Goal: Communication & Community: Participate in discussion

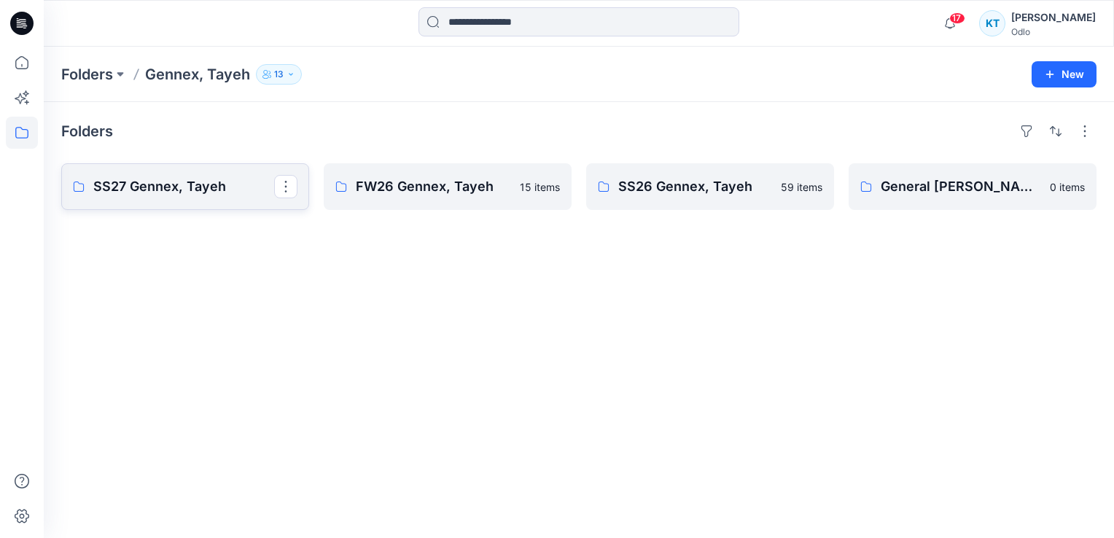
click at [146, 176] on p "SS27 Gennex, Tayeh" at bounding box center [183, 186] width 181 height 20
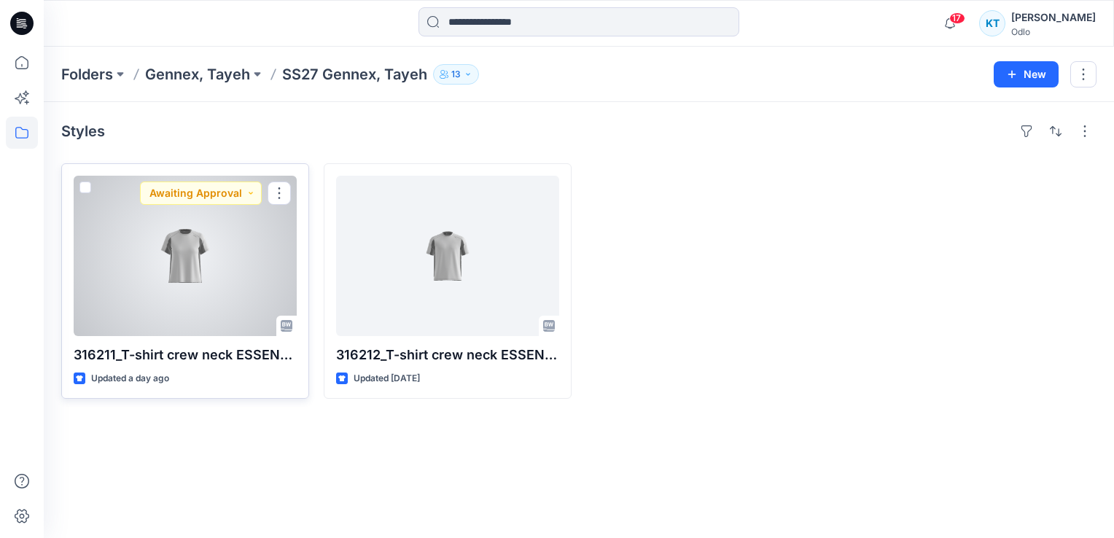
click at [207, 256] on div at bounding box center [185, 256] width 223 height 160
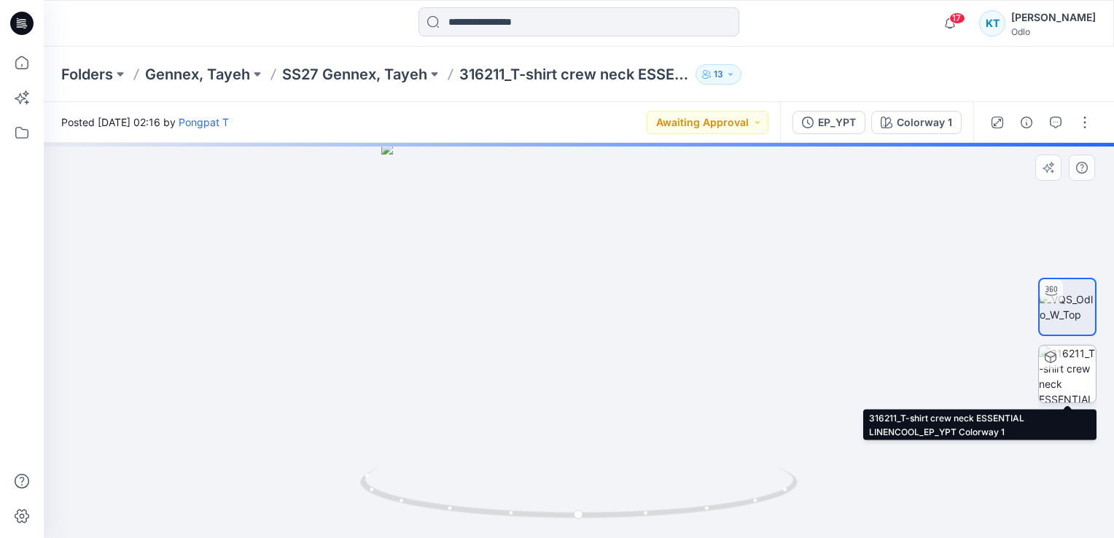
click at [1065, 389] on img at bounding box center [1067, 374] width 57 height 57
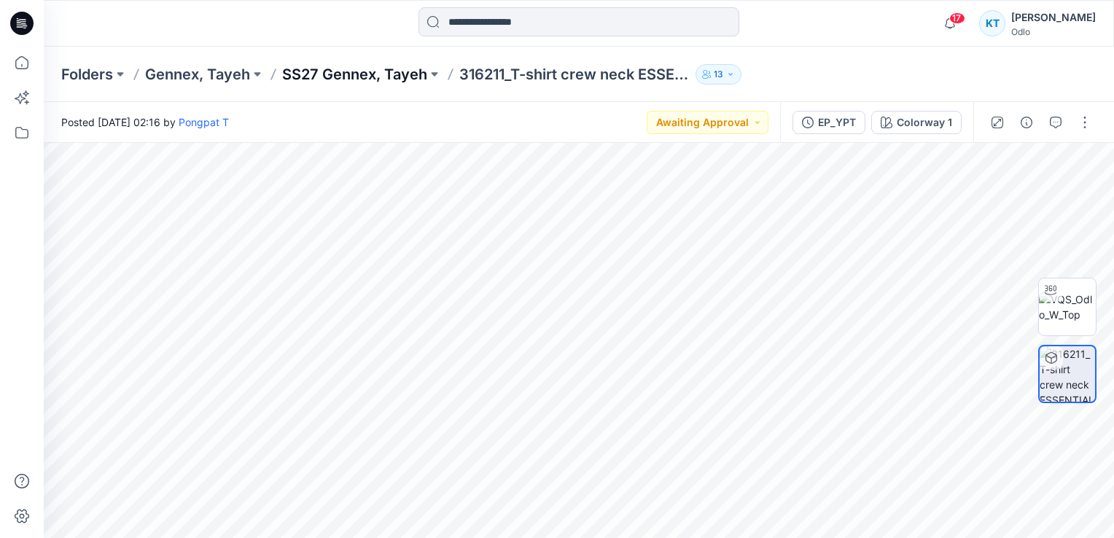
click at [363, 76] on p "SS27 Gennex, Tayeh" at bounding box center [354, 74] width 145 height 20
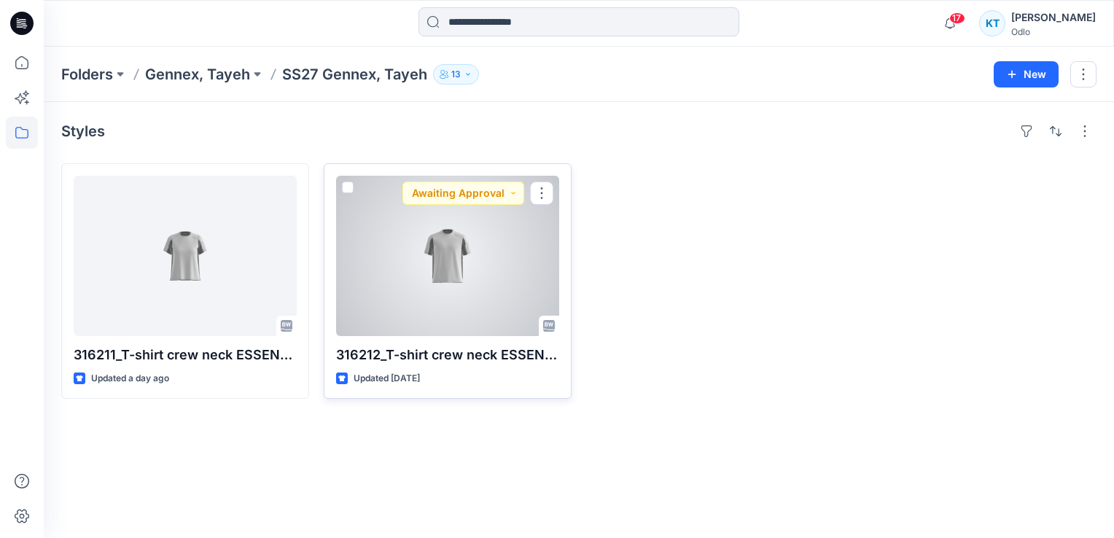
click at [386, 280] on div at bounding box center [447, 256] width 223 height 160
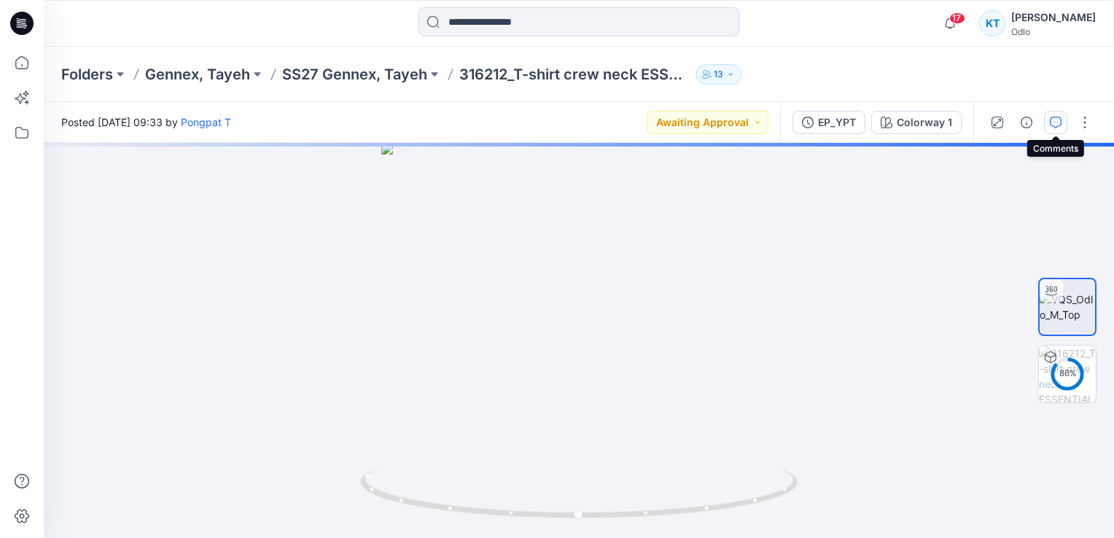
click at [1050, 124] on icon "button" at bounding box center [1056, 123] width 12 height 12
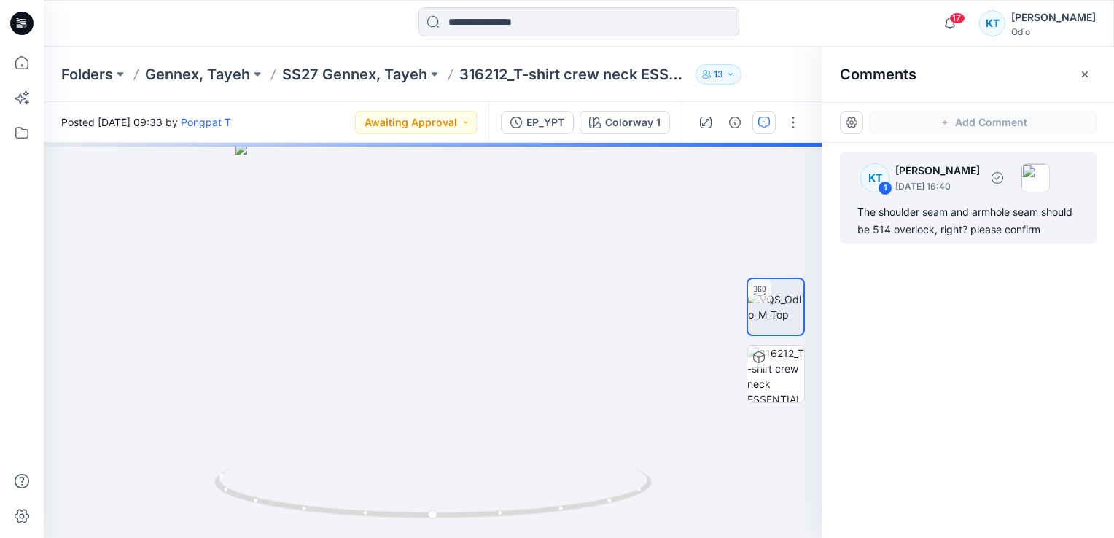
click at [956, 220] on div "The shoulder seam and armhole seam should be 514 overlock, right? please confirm" at bounding box center [968, 220] width 222 height 35
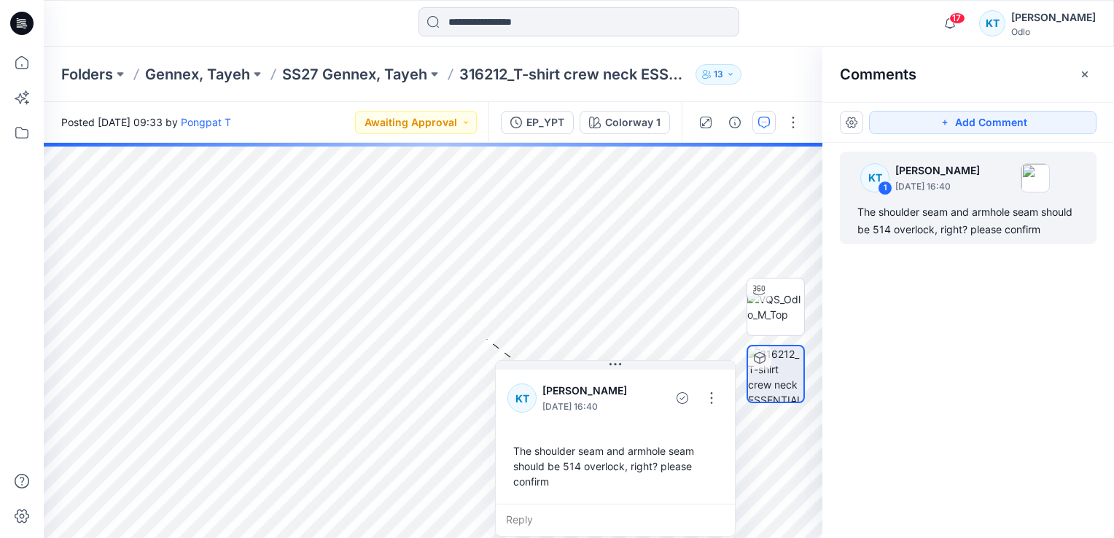
drag, startPoint x: 483, startPoint y: 429, endPoint x: 505, endPoint y: 444, distance: 26.3
click at [507, 444] on div "The shoulder seam and armhole seam should be 514 overlock, right? please confirm" at bounding box center [615, 466] width 216 height 58
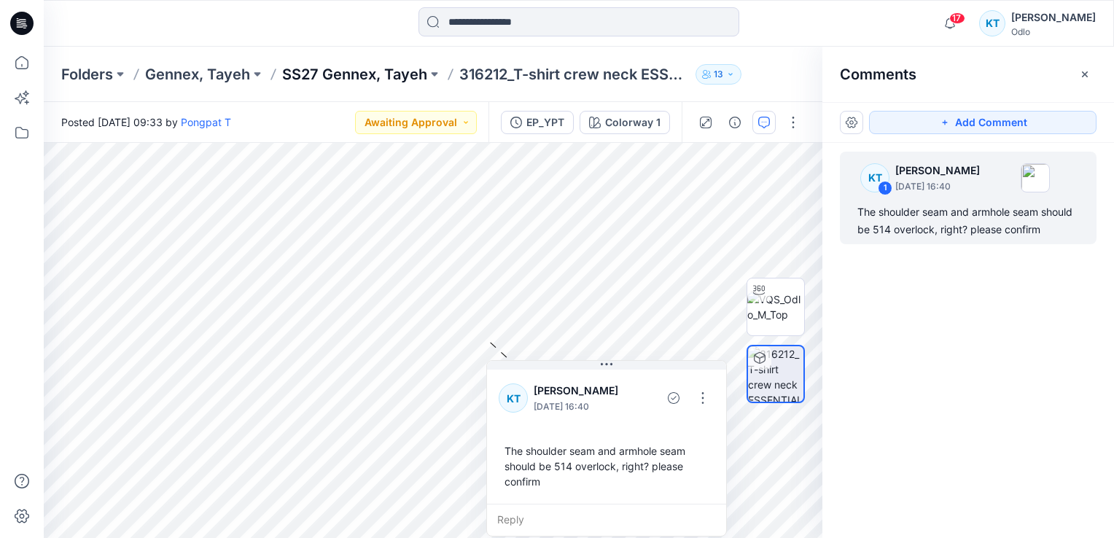
click at [399, 72] on p "SS27 Gennex, Tayeh" at bounding box center [354, 74] width 145 height 20
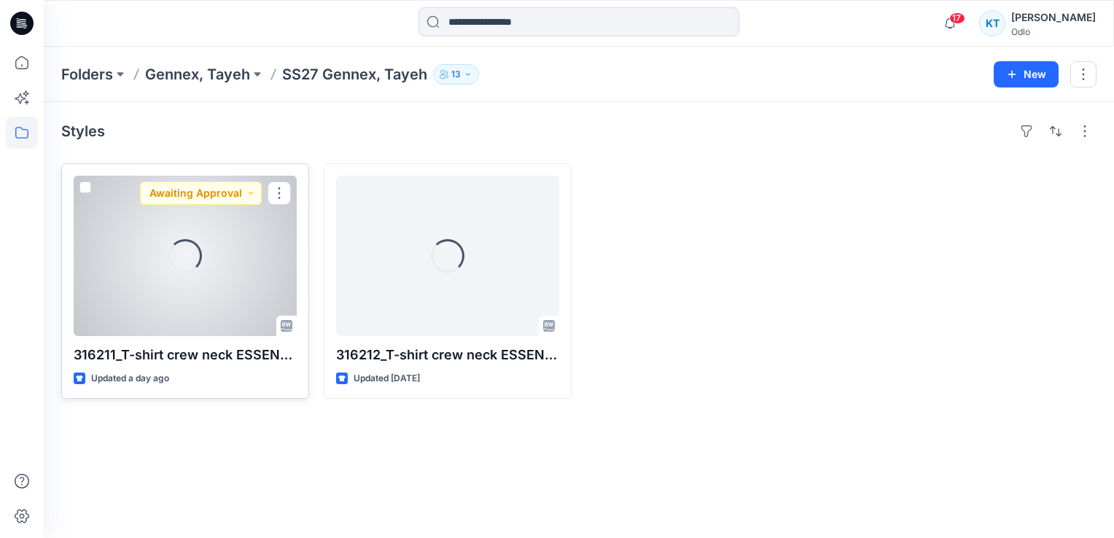
click at [198, 268] on div "Loading..." at bounding box center [185, 256] width 34 height 34
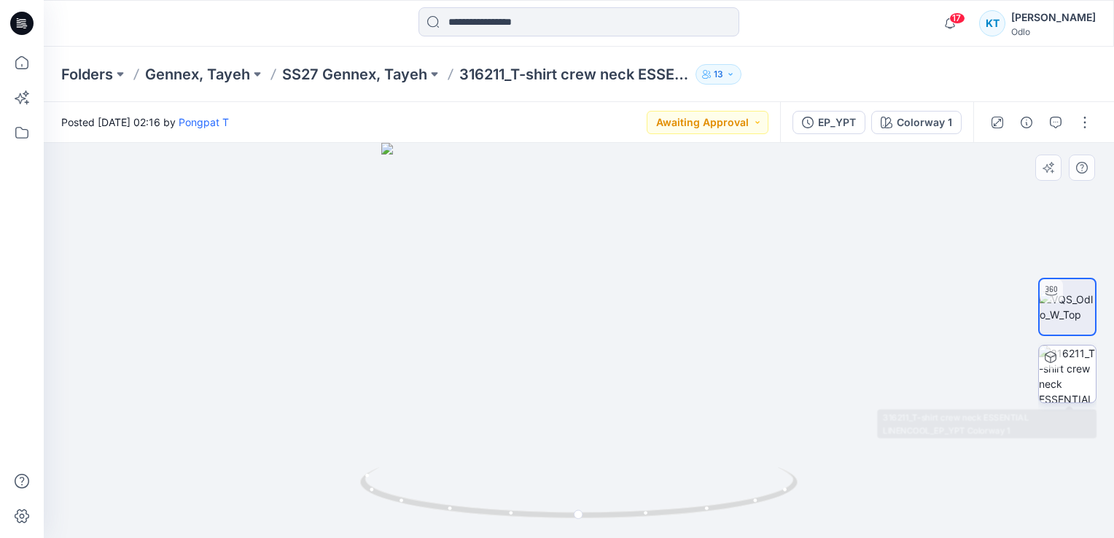
click at [1072, 375] on img at bounding box center [1067, 374] width 57 height 57
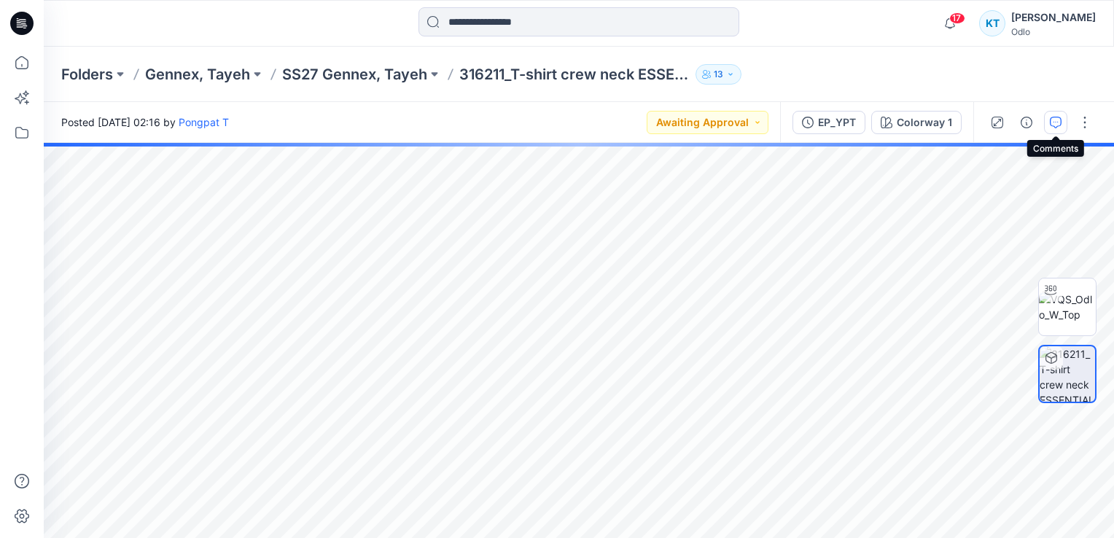
click at [1059, 121] on icon "button" at bounding box center [1056, 123] width 12 height 12
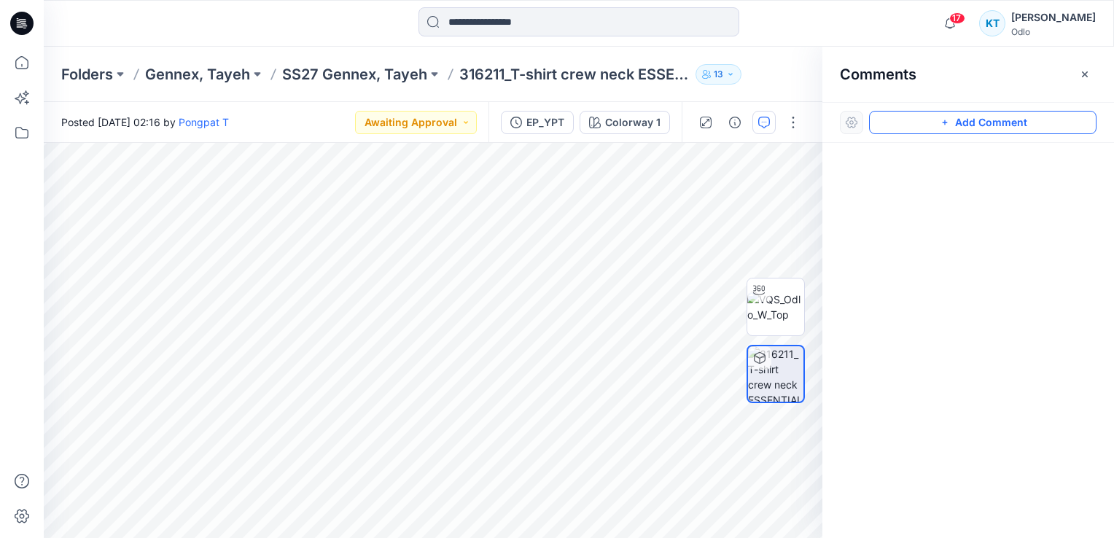
click at [962, 124] on button "Add Comment" at bounding box center [982, 122] width 227 height 23
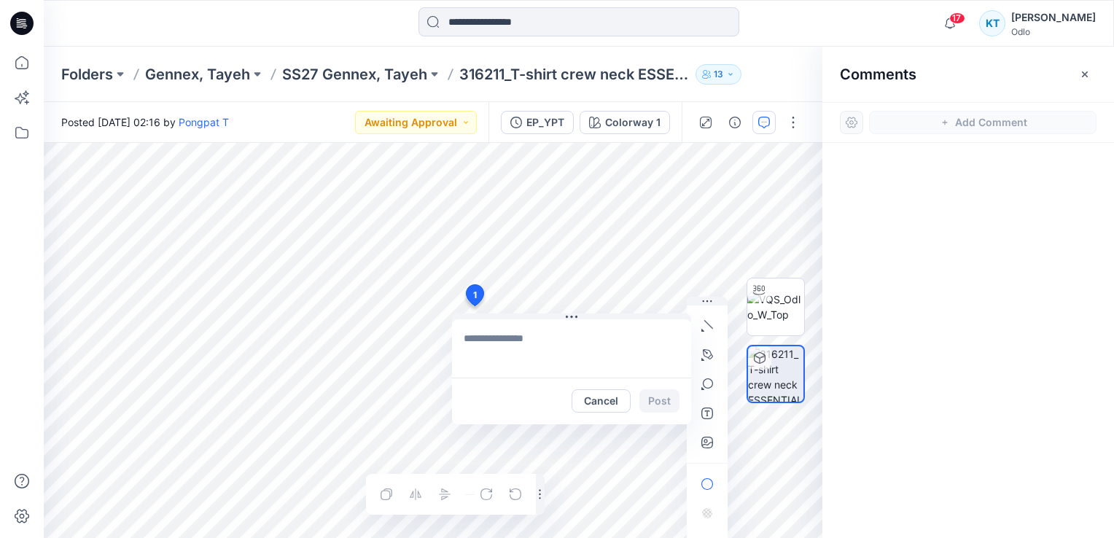
paste textarea "**********"
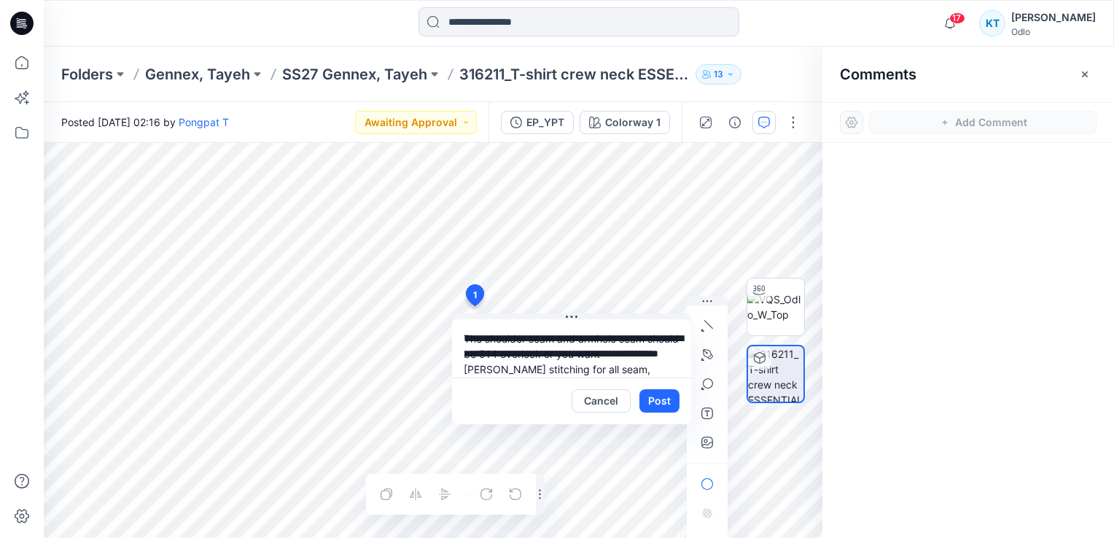
scroll to position [12, 0]
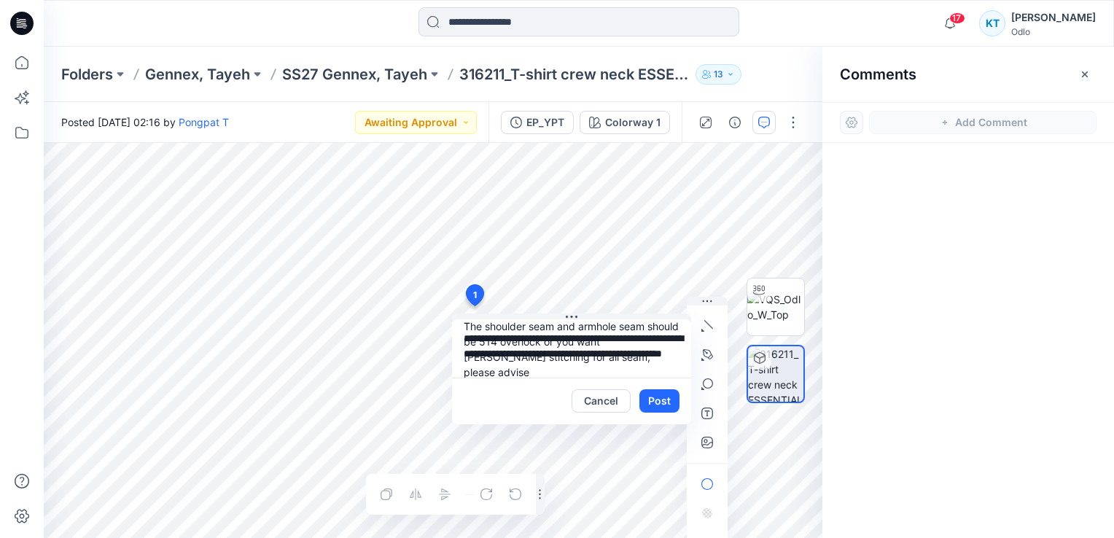
type textarea "**********"
click at [666, 406] on button "Post" at bounding box center [659, 400] width 40 height 23
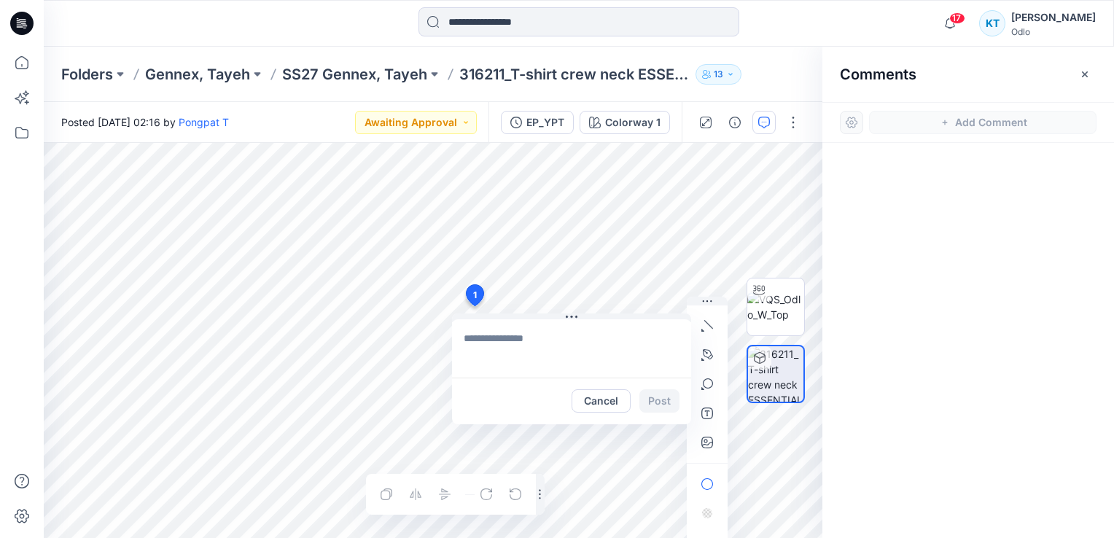
scroll to position [0, 0]
